Goal: Task Accomplishment & Management: Use online tool/utility

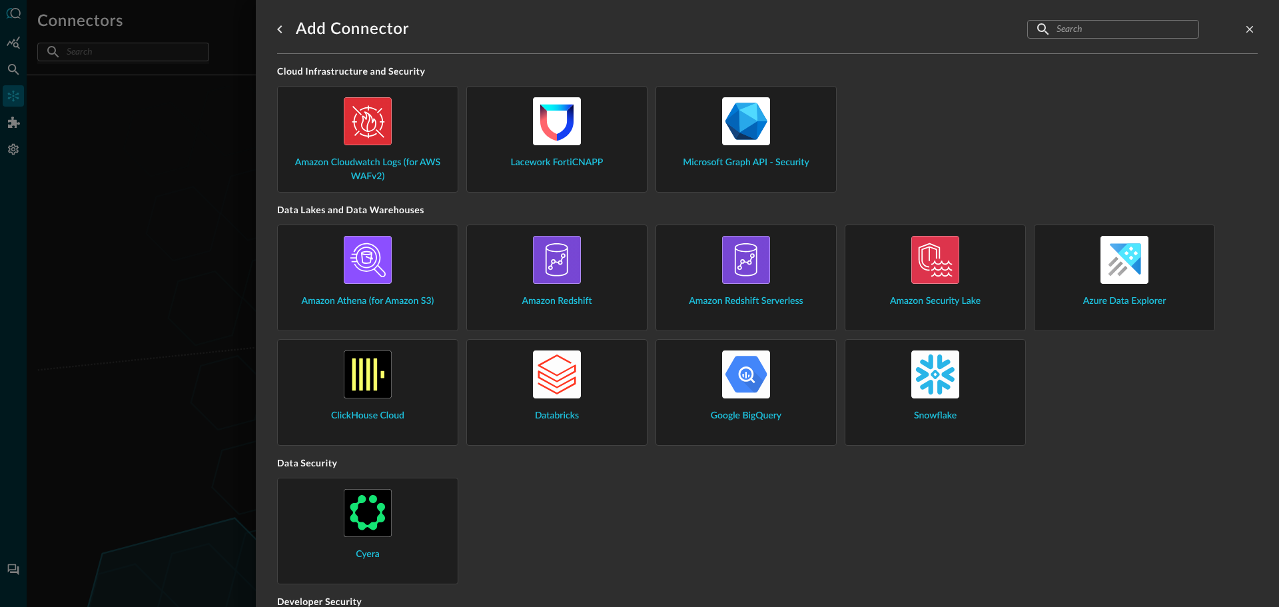
click at [936, 383] on img at bounding box center [936, 375] width 48 height 48
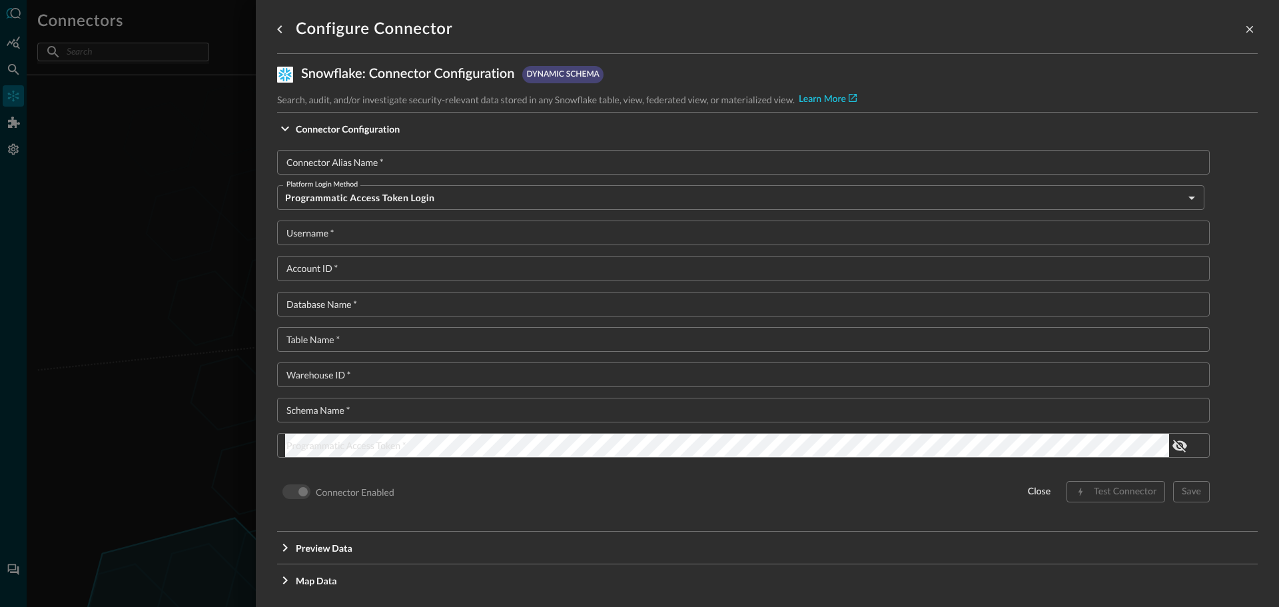
click at [411, 161] on input "Connector Alias Name   *" at bounding box center [747, 162] width 925 height 25
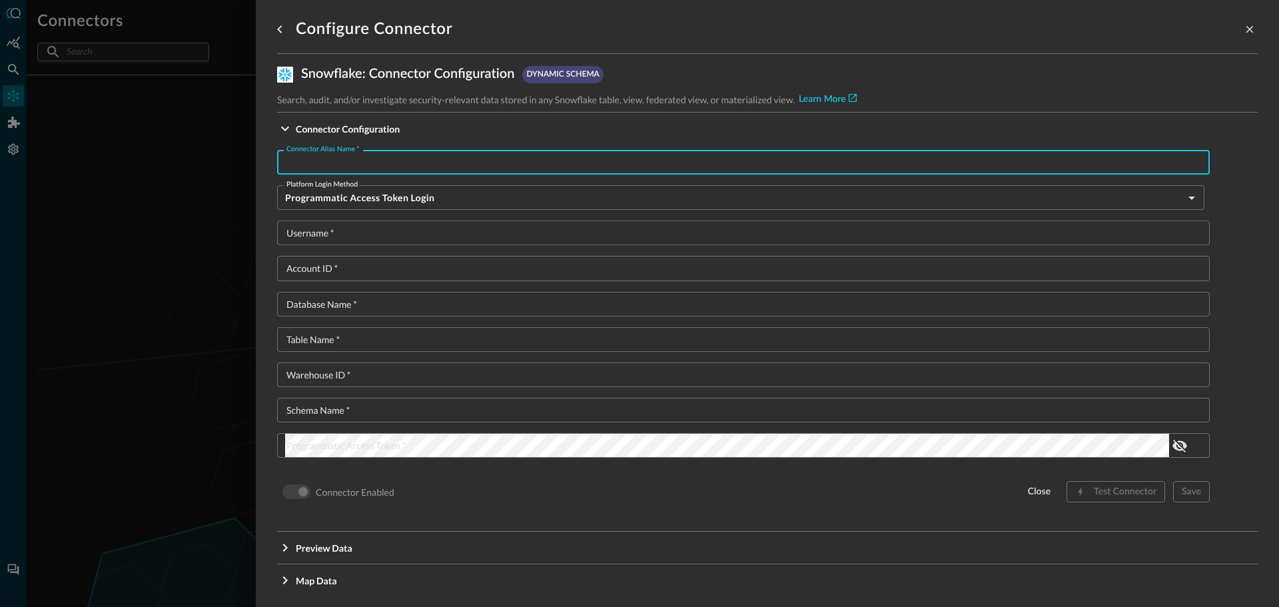
click at [418, 196] on body "Connectors Help Logout CS ​ ​ Add Connector Export Connectors No connectors fou…" at bounding box center [639, 303] width 1279 height 607
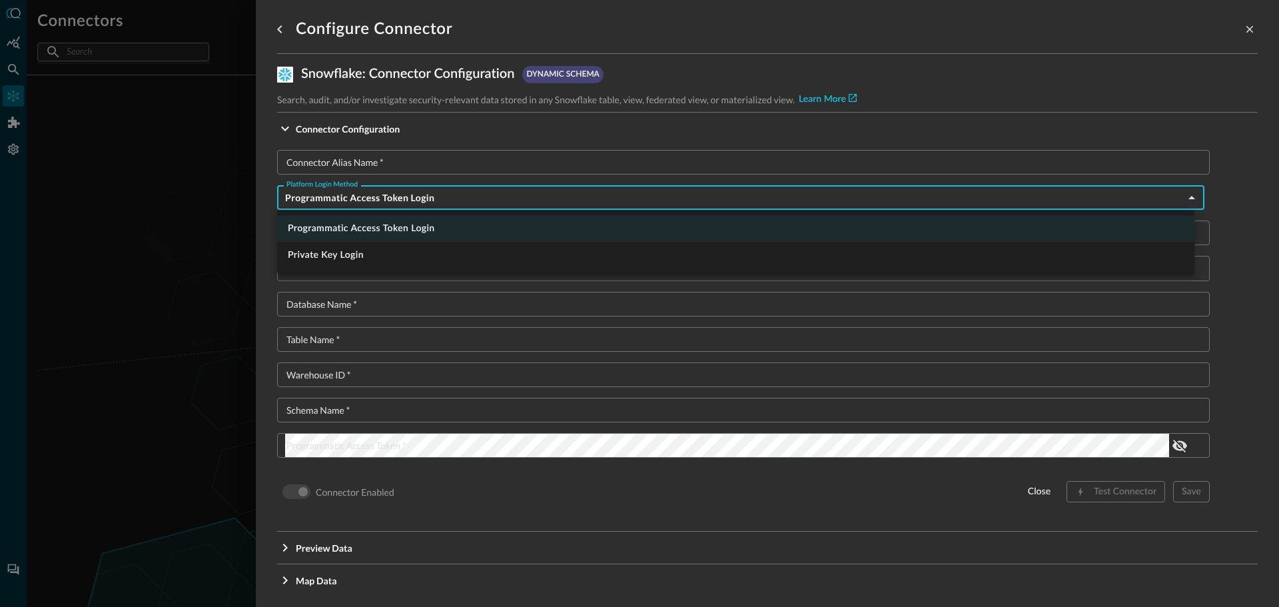
click at [418, 196] on div at bounding box center [639, 303] width 1279 height 607
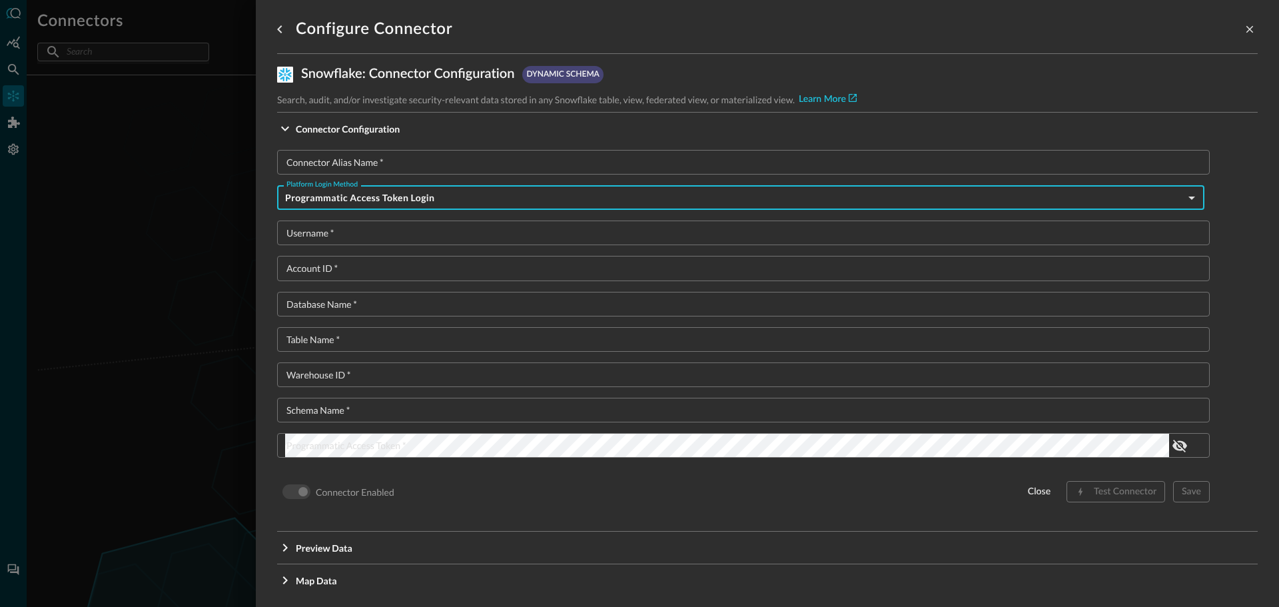
scroll to position [11, 0]
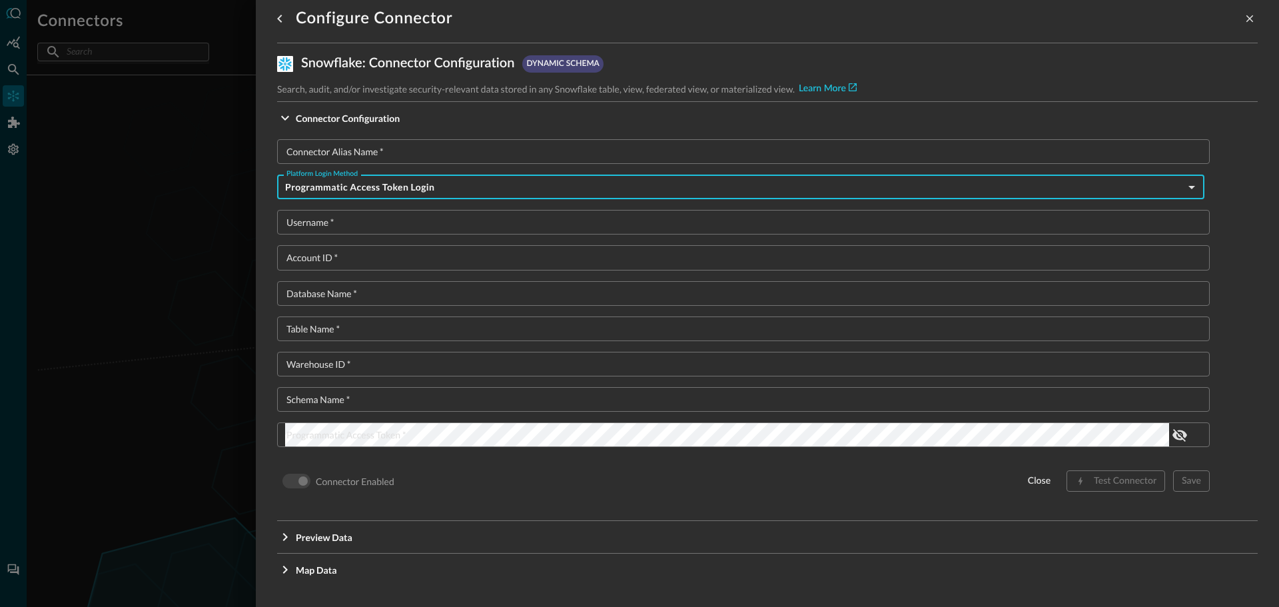
click at [361, 256] on input "Account ID   *" at bounding box center [747, 257] width 925 height 25
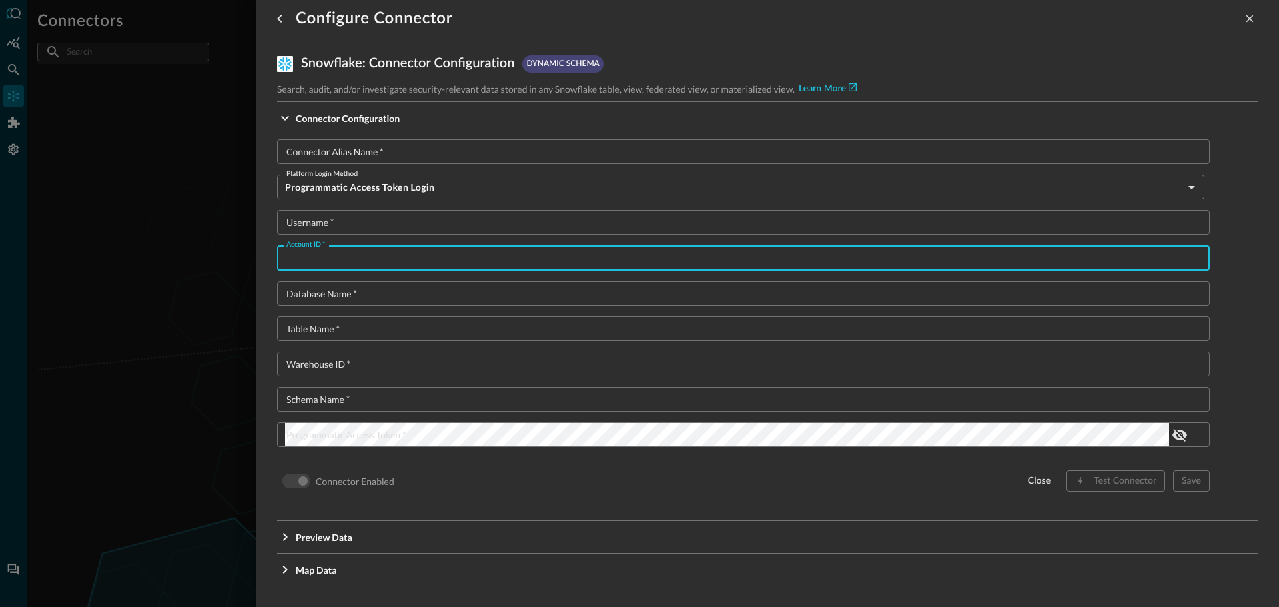
click at [309, 243] on div "Connector Alias Name   * Connector Alias Name   * Platform Login Method Program…" at bounding box center [743, 316] width 933 height 355
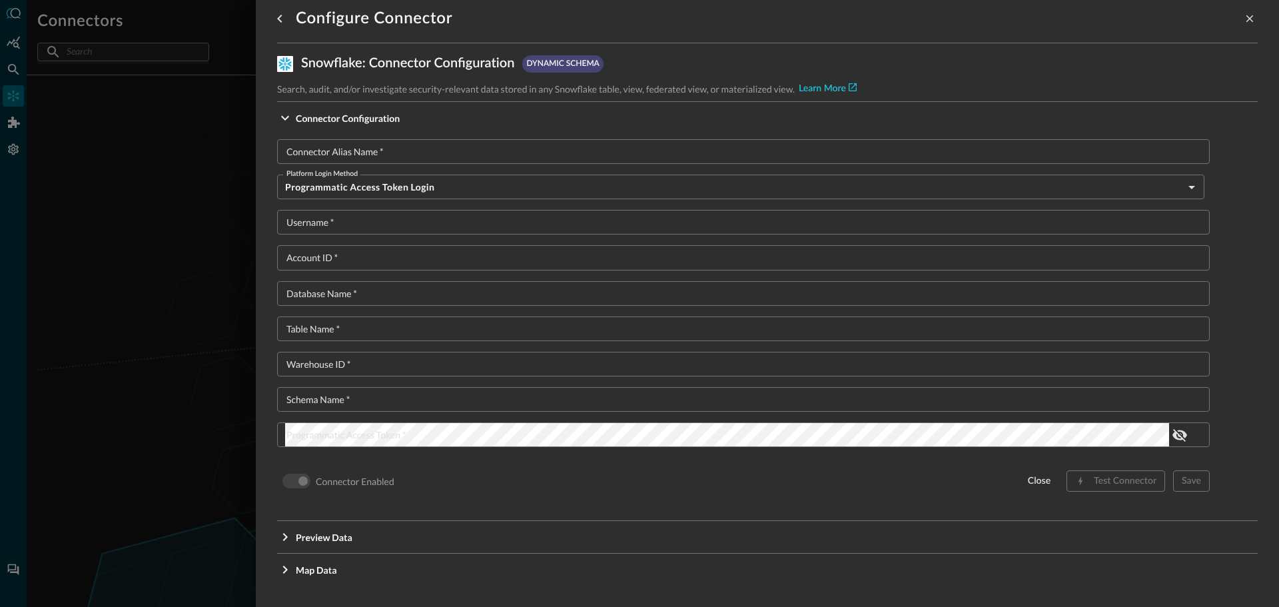
click at [321, 266] on input "Account ID   *" at bounding box center [747, 257] width 925 height 25
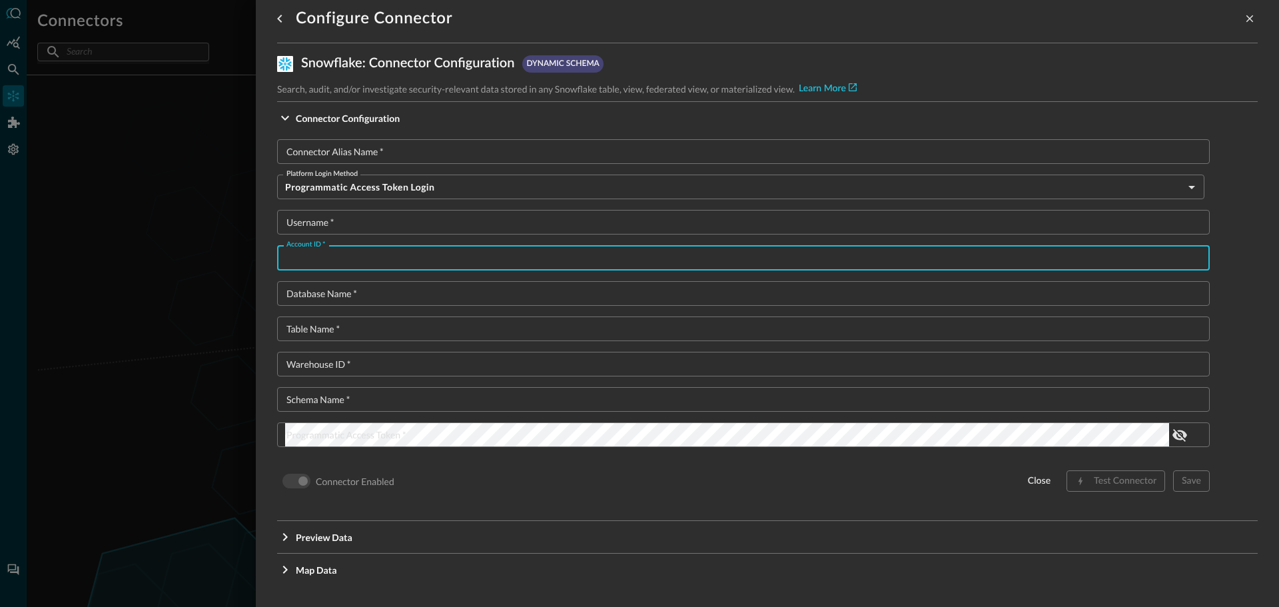
paste input "[URL][DOMAIN_NAME]"
type input "[URL][DOMAIN_NAME]"
click at [428, 151] on input "Connector Alias Name   *" at bounding box center [747, 151] width 925 height 25
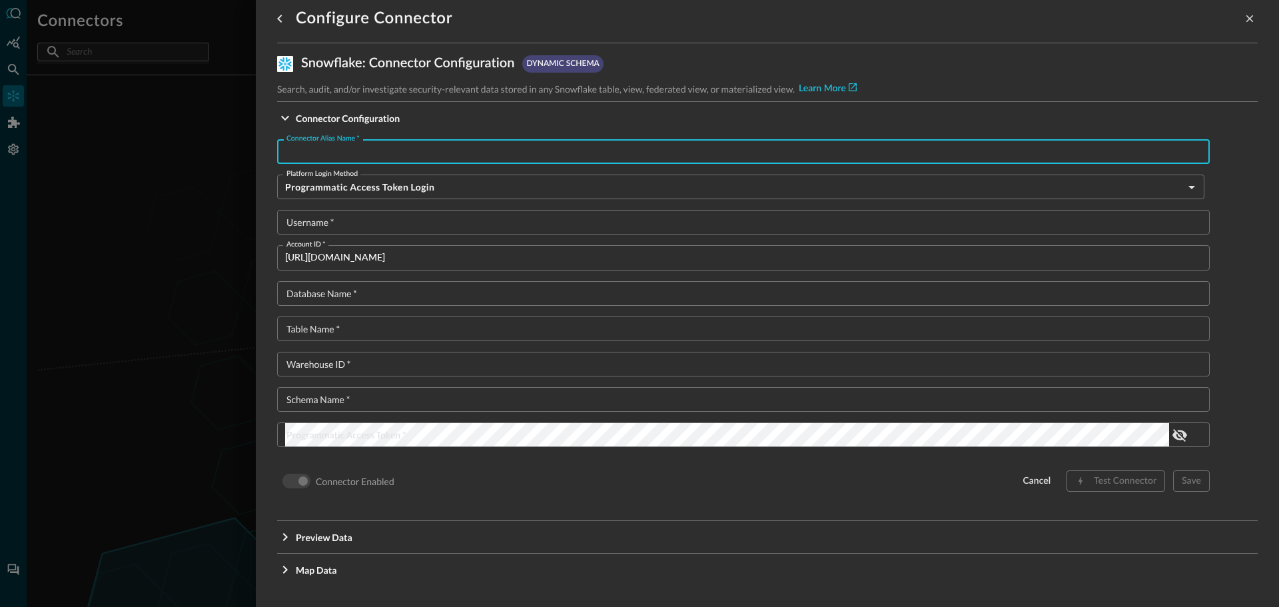
click at [329, 152] on div "Connector Alias Name   * Connector Alias Name   *" at bounding box center [743, 151] width 933 height 25
paste input "MV_MIMECASE_AV"
type input "MV_MIMECASE_AV"
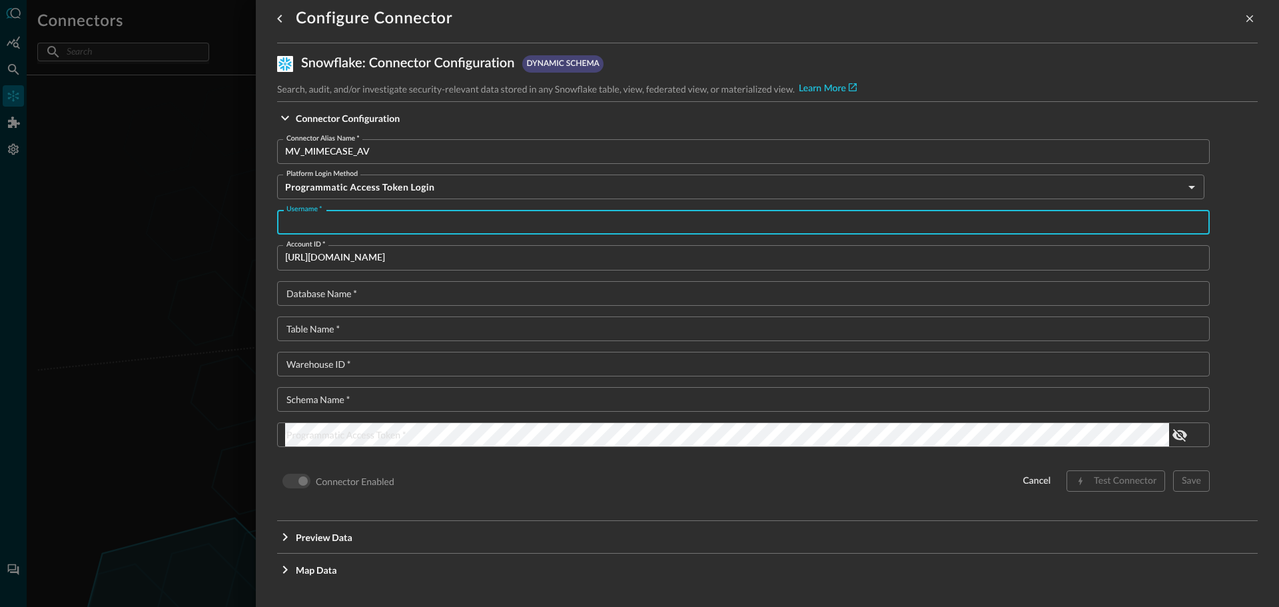
click at [333, 215] on input "Username   *" at bounding box center [747, 222] width 925 height 25
type input "queryai_readonly"
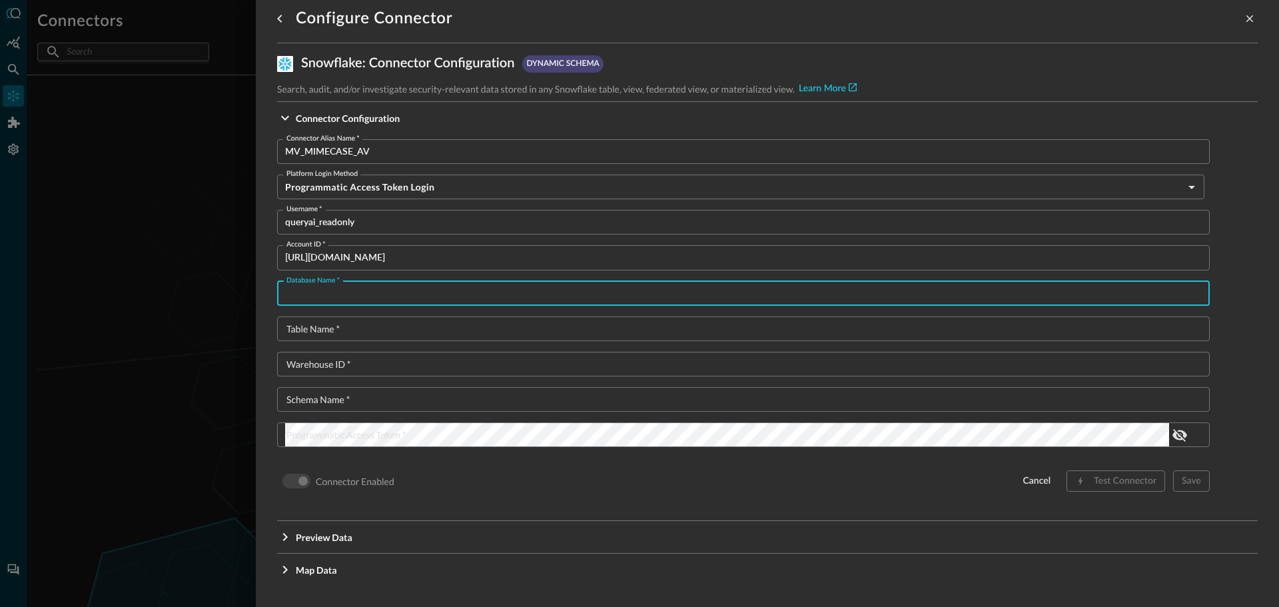
type input "x"
type input "d"
type input "sharehouse"
click at [315, 400] on input "Schema Name   *" at bounding box center [747, 399] width 925 height 25
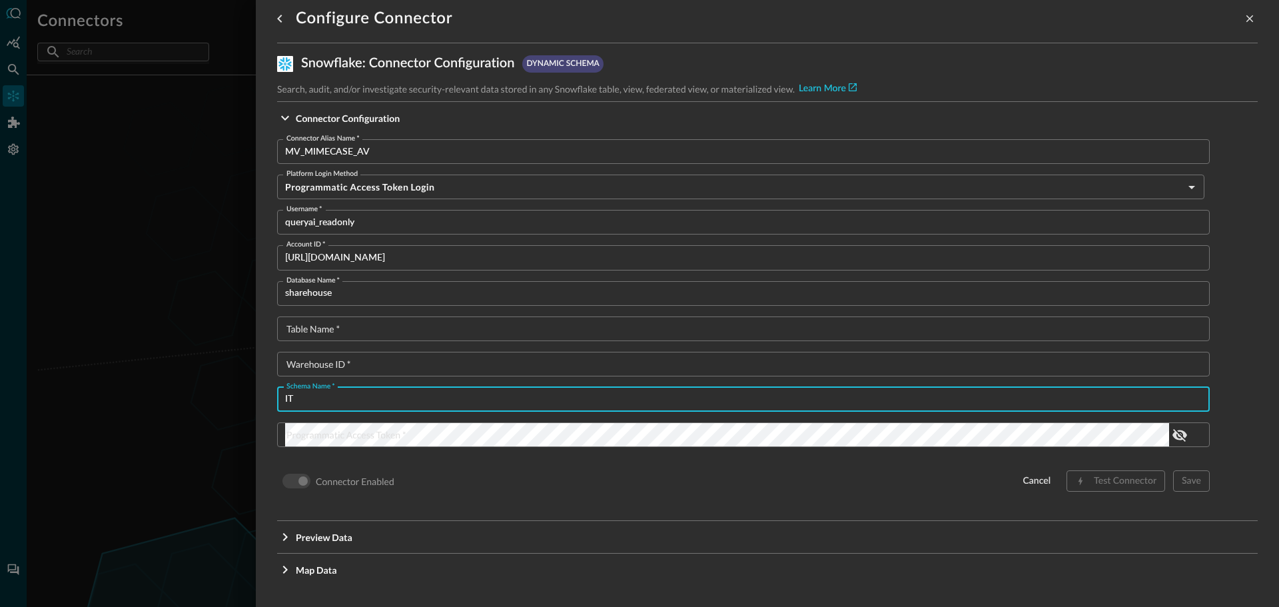
type input "I"
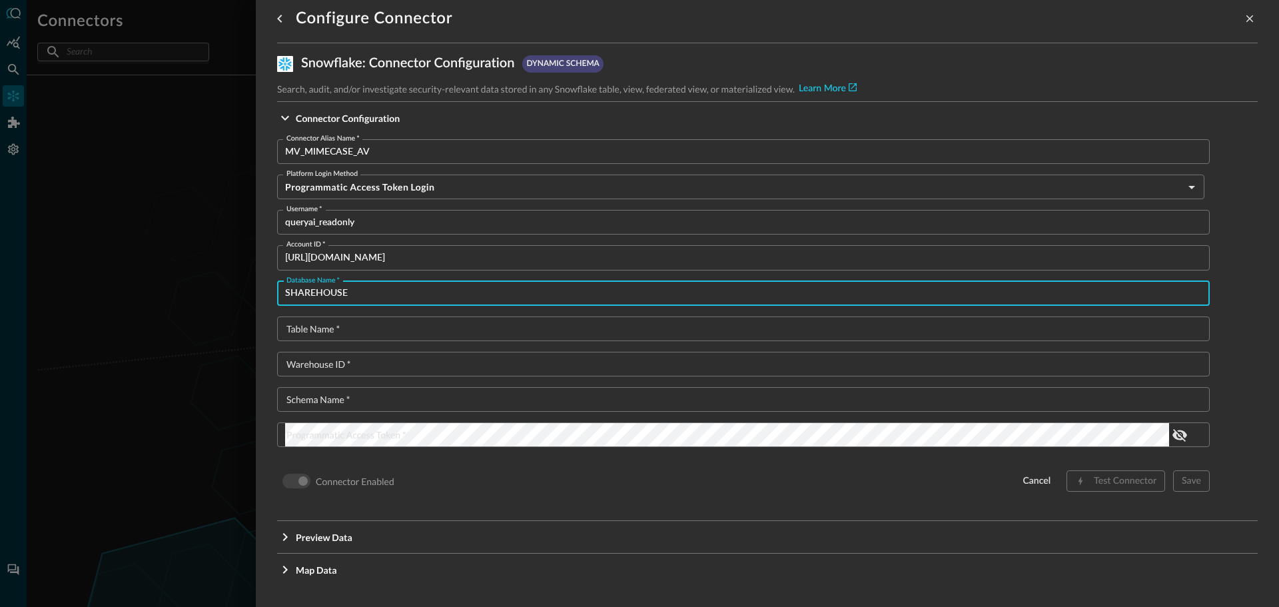
type input "SHAREHOUSE"
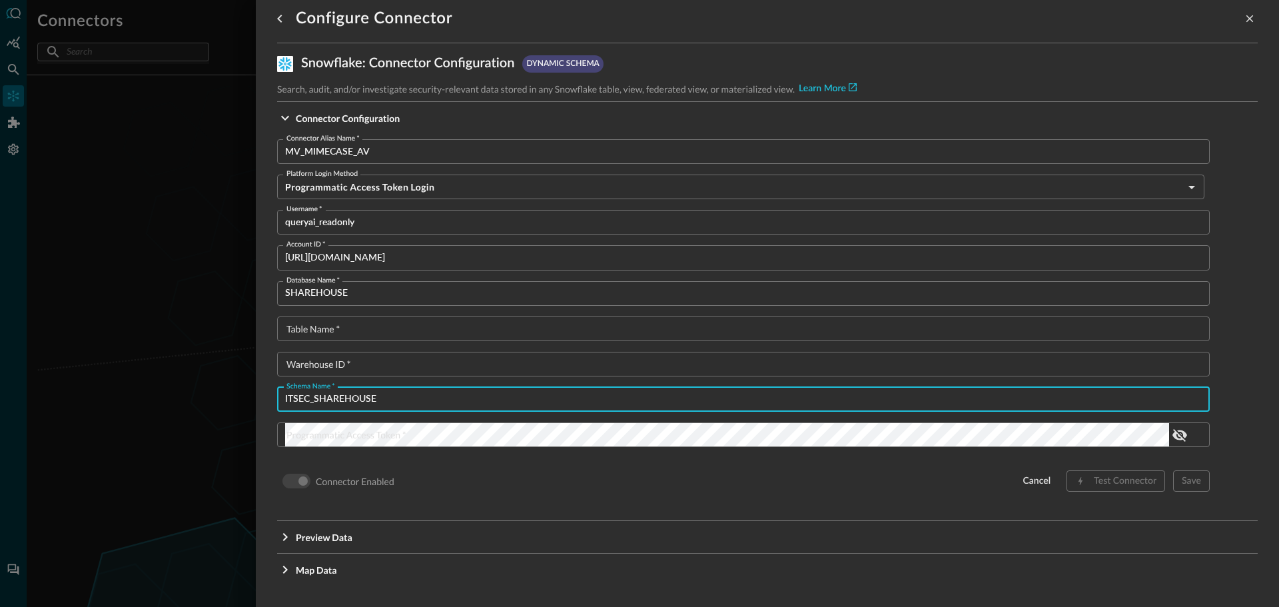
type input "ITSEC_SHAREHOUSE"
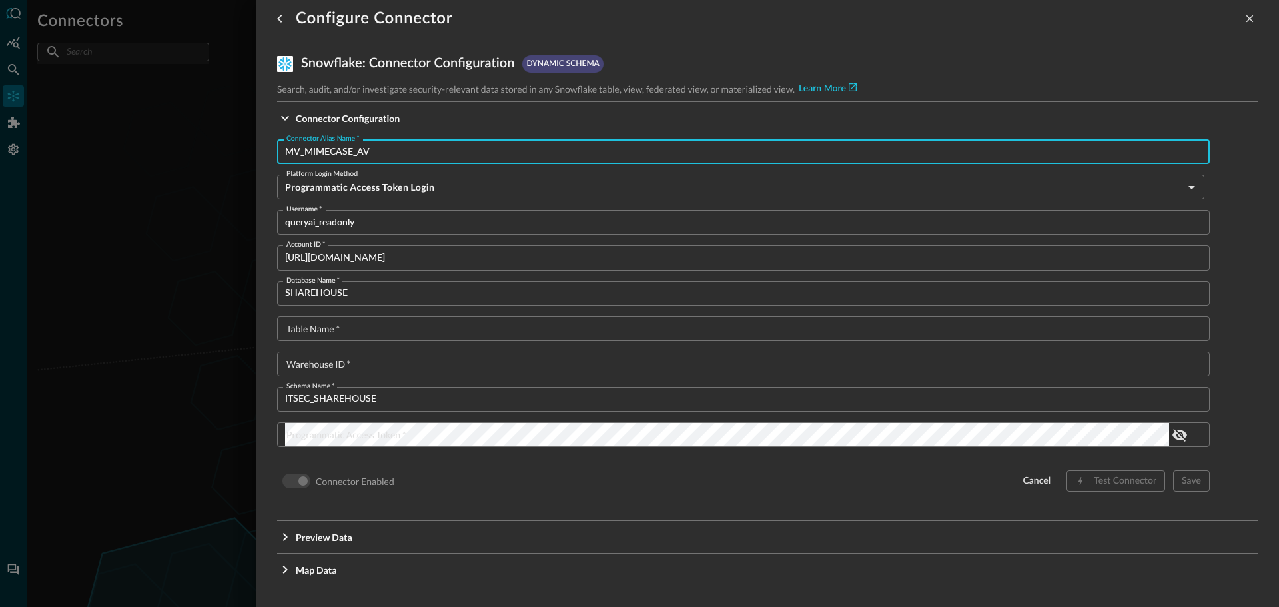
drag, startPoint x: 402, startPoint y: 146, endPoint x: 151, endPoint y: 151, distance: 250.6
click at [151, 151] on div "Configure Connector Snowflake : Connector Configuration dynamic schema Search, …" at bounding box center [639, 303] width 1279 height 607
click at [328, 331] on input "Table Name   *" at bounding box center [747, 329] width 925 height 25
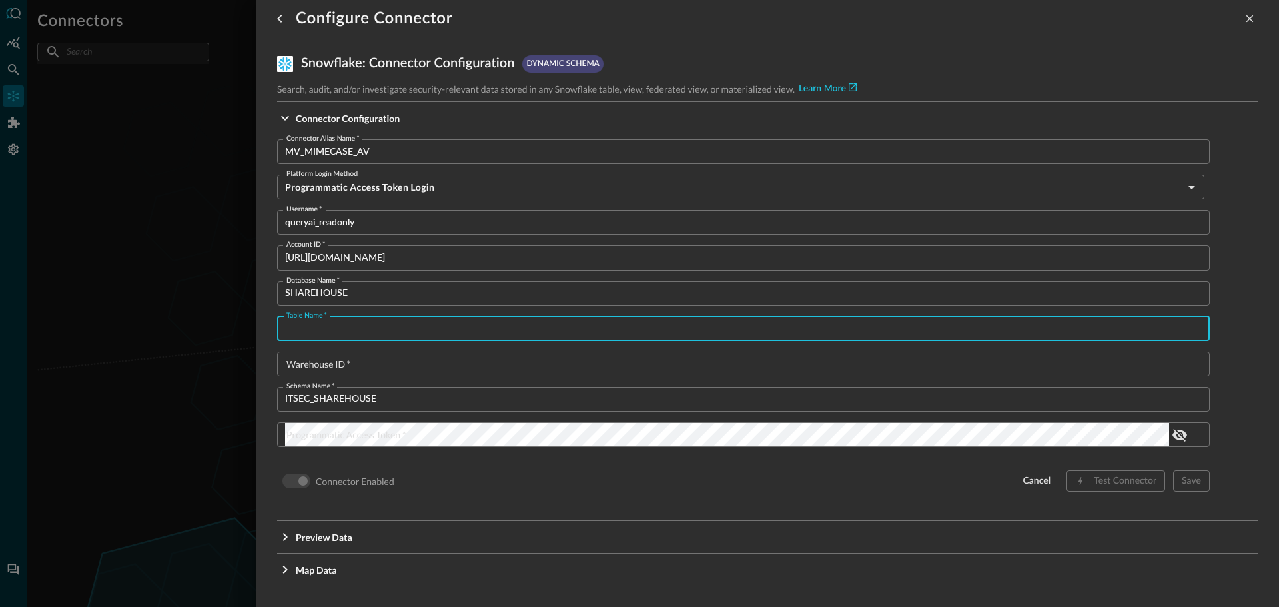
paste input "MV_MIMECASE_AV"
type input "MV_MIMECASE_AV"
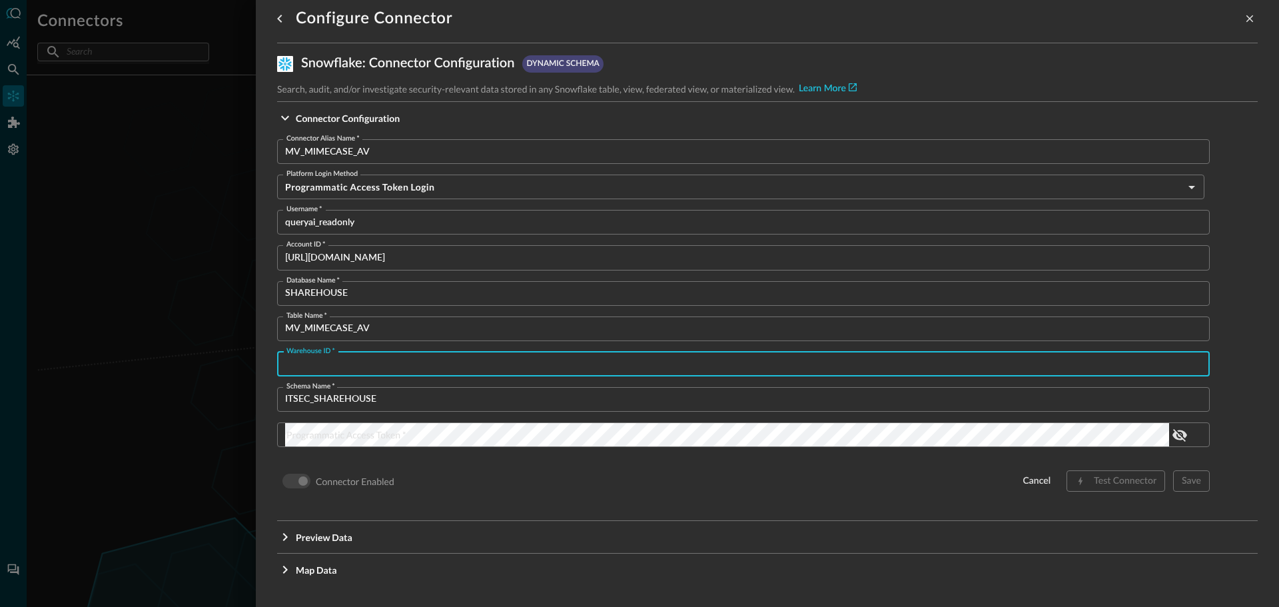
click at [308, 375] on input "Warehouse ID   *" at bounding box center [747, 364] width 925 height 25
type input "SHAREHOUSE_WH"
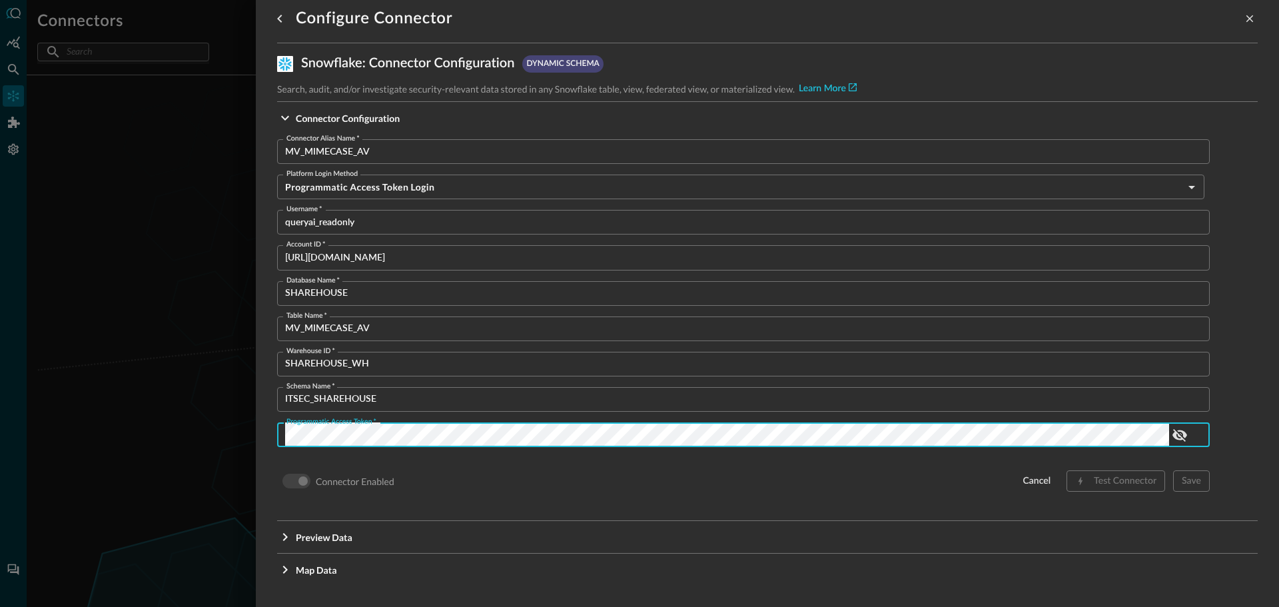
scroll to position [0, 308]
click at [508, 474] on div "Connector Enabled cancel Test Connector Save" at bounding box center [743, 480] width 933 height 25
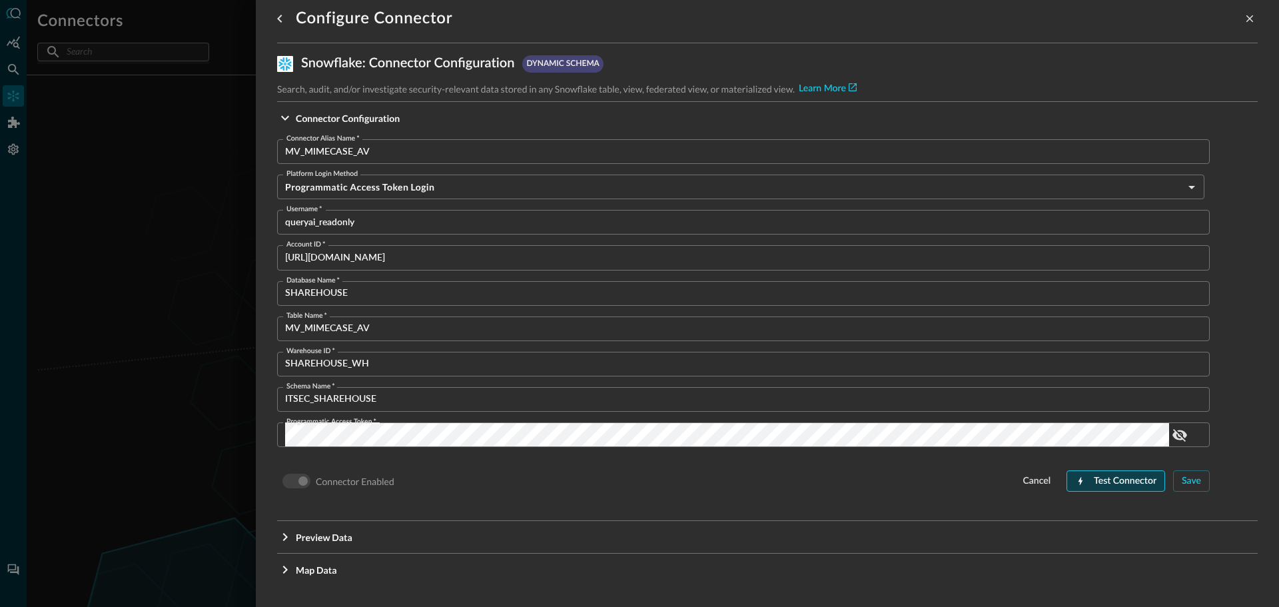
click at [1100, 476] on div "Test Connector" at bounding box center [1125, 481] width 63 height 17
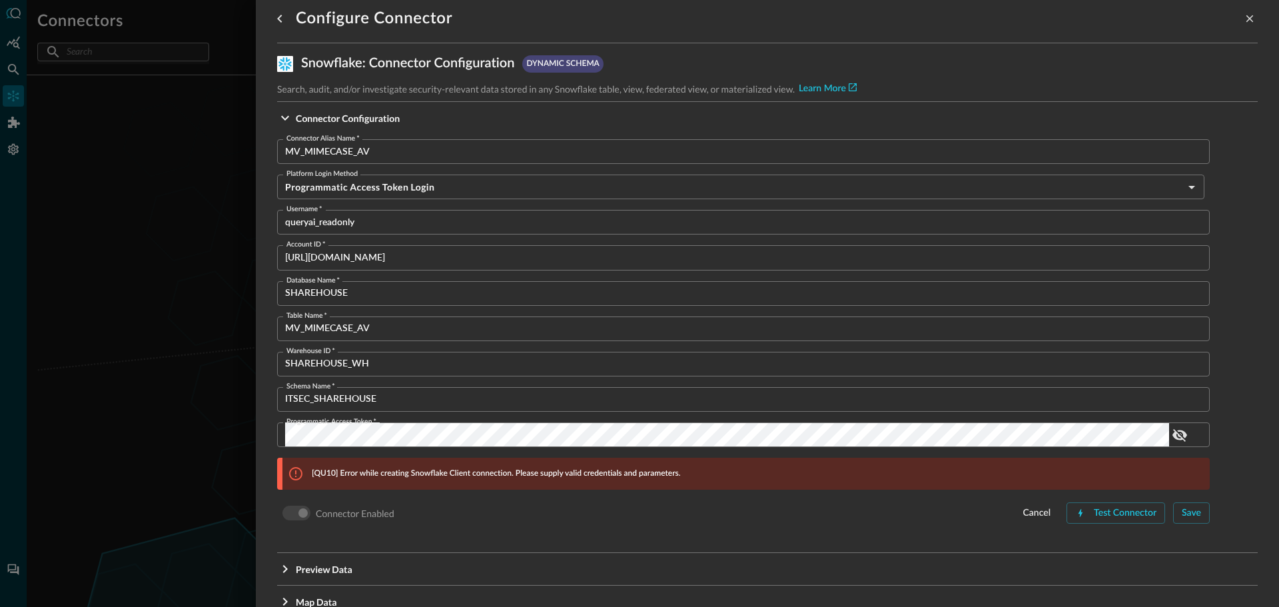
click at [528, 477] on p "[QU10] Error while creating Snowflake Client connection. Please supply valid cr…" at bounding box center [496, 474] width 369 height 12
click at [1179, 435] on icon "show password" at bounding box center [1180, 435] width 15 height 13
click at [1179, 435] on icon "show password" at bounding box center [1180, 435] width 15 height 10
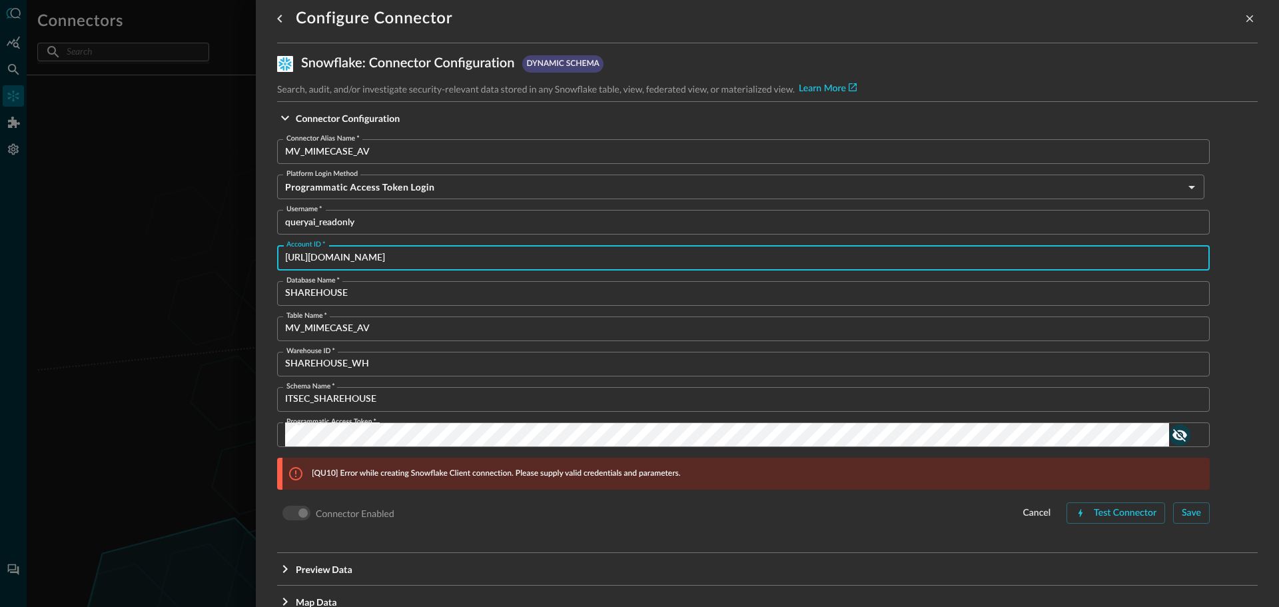
drag, startPoint x: 569, startPoint y: 257, endPoint x: 174, endPoint y: 247, distance: 395.3
click at [173, 247] on div "Configure Connector Snowflake : Connector Configuration dynamic schema Search, …" at bounding box center [639, 303] width 1279 height 607
paste input "PLD-PLD_ITSEC_QUERY_AI_SHARE"
type input "PLD-PLD_ITSEC_QUERY_AI_SHARE"
click at [1098, 513] on div "Test Connector" at bounding box center [1125, 513] width 63 height 17
